Goal: Information Seeking & Learning: Learn about a topic

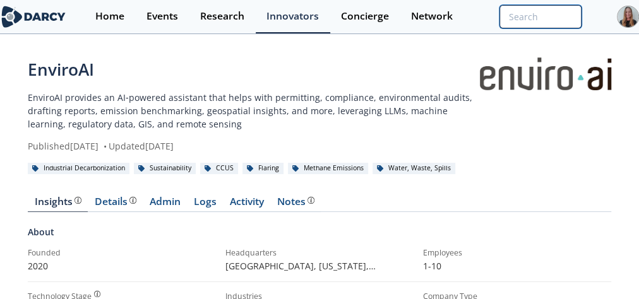
click at [547, 21] on input "search" at bounding box center [540, 16] width 82 height 23
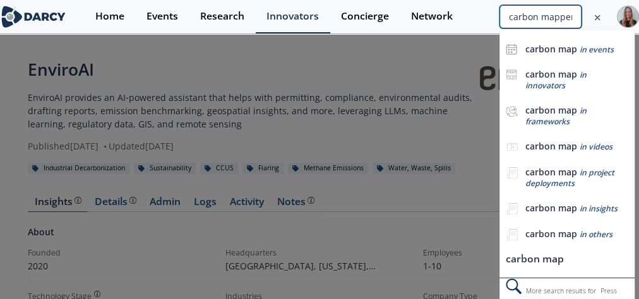
type input "carbon mapper"
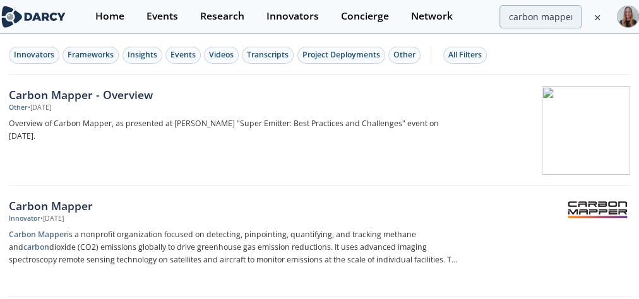
click at [78, 100] on div "Carbon Mapper - Overview" at bounding box center [235, 94] width 453 height 16
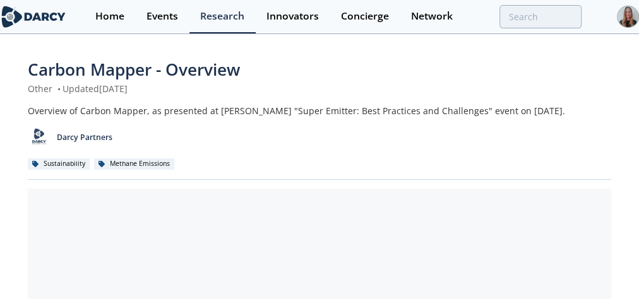
click at [0, 0] on div "Carbon Mapper" at bounding box center [0, 0] width 0 height 0
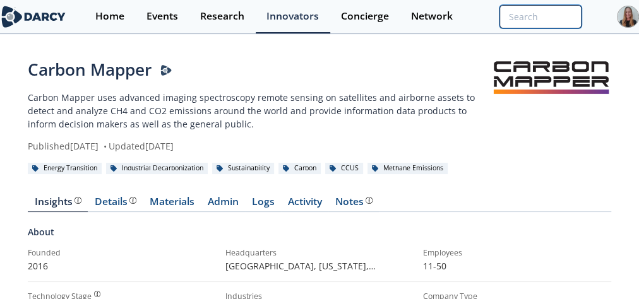
click at [532, 9] on input "search" at bounding box center [540, 16] width 82 height 23
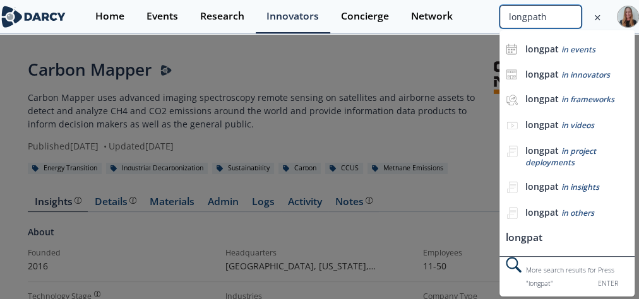
type input "longpath"
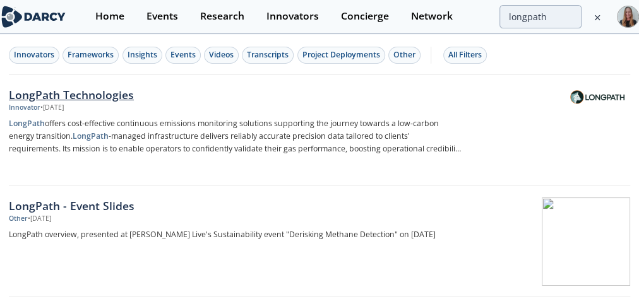
click at [218, 105] on div "Innovator • [DATE]" at bounding box center [235, 108] width 453 height 10
